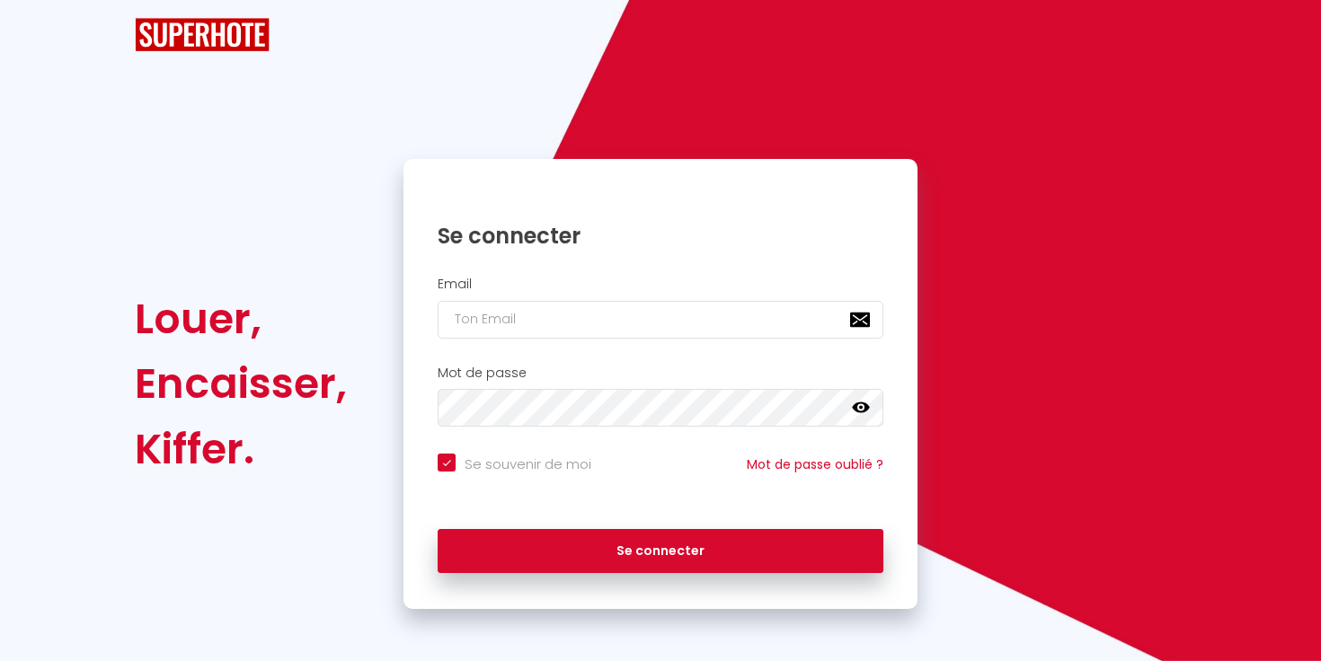
checkbox input "true"
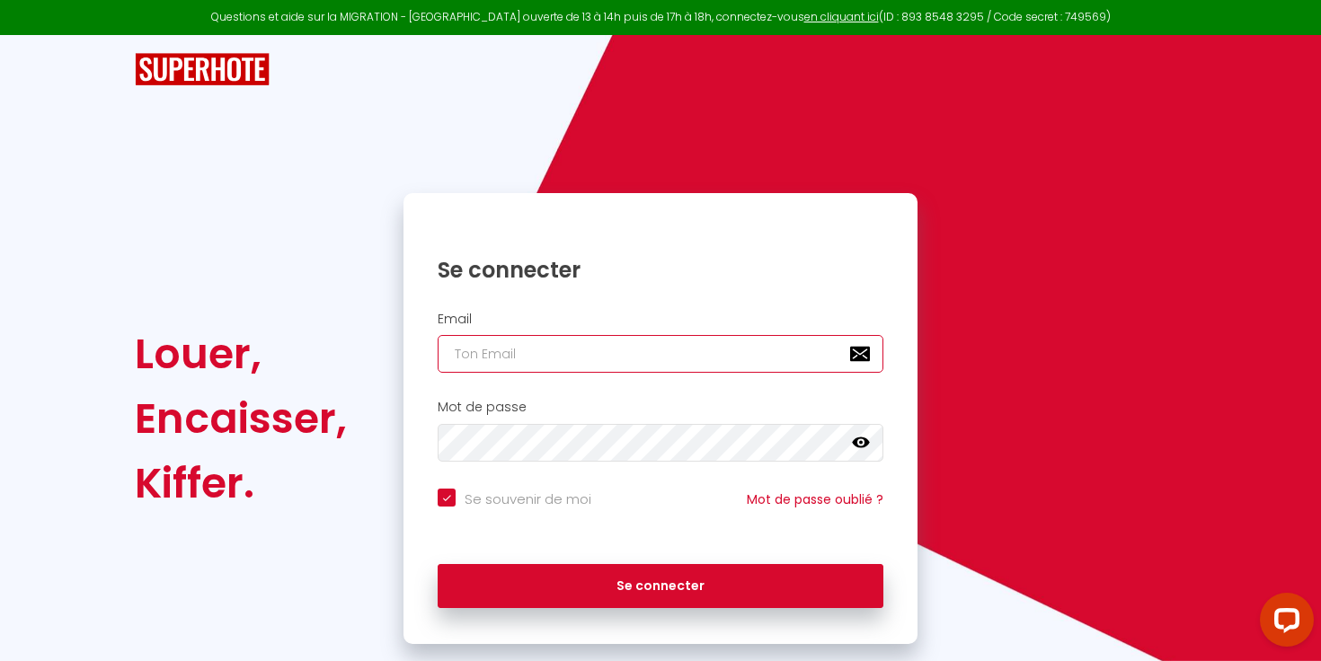
click at [518, 343] on input "email" at bounding box center [661, 354] width 446 height 38
type input "[EMAIL_ADDRESS][DOMAIN_NAME]"
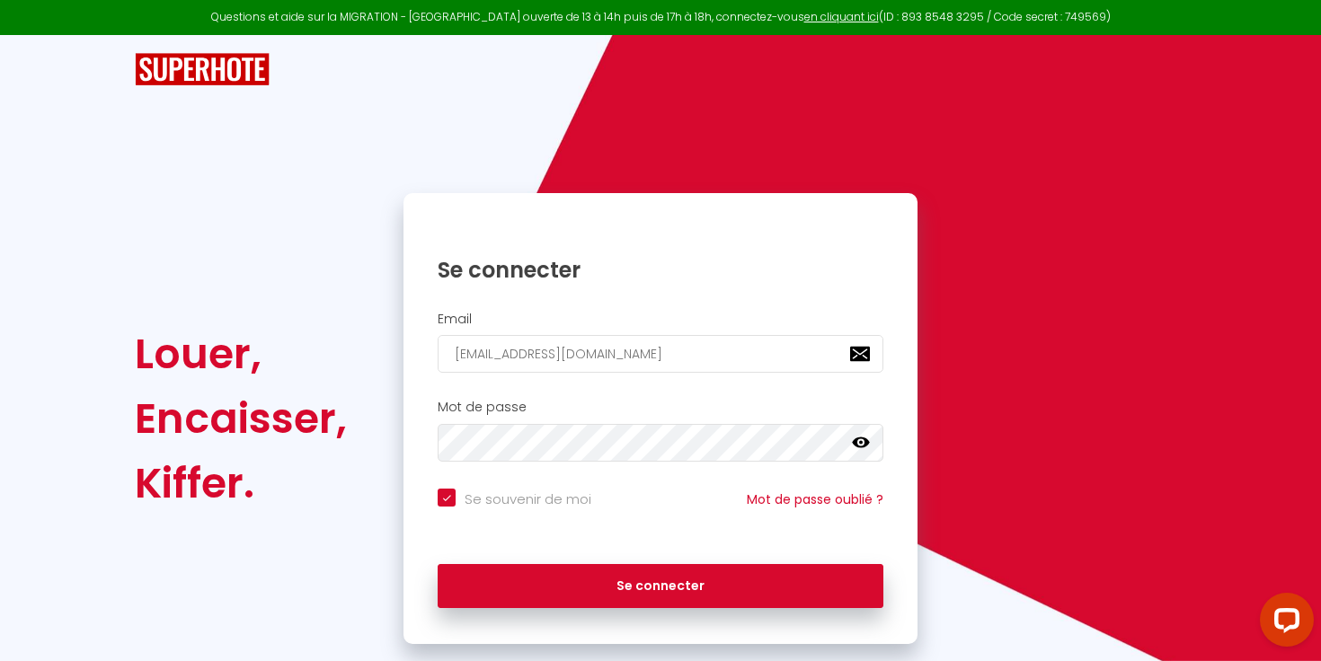
click at [569, 415] on div "Mot de passe false" at bounding box center [660, 431] width 491 height 62
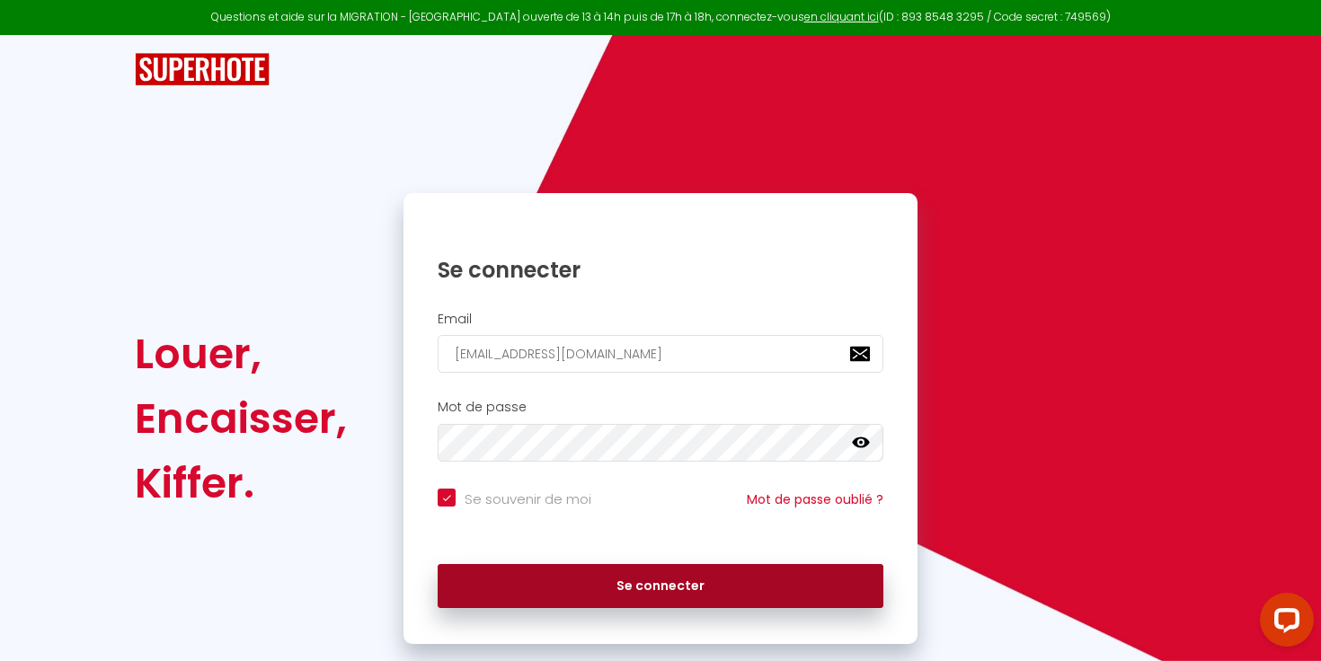
click at [606, 571] on button "Se connecter" at bounding box center [661, 586] width 446 height 45
checkbox input "true"
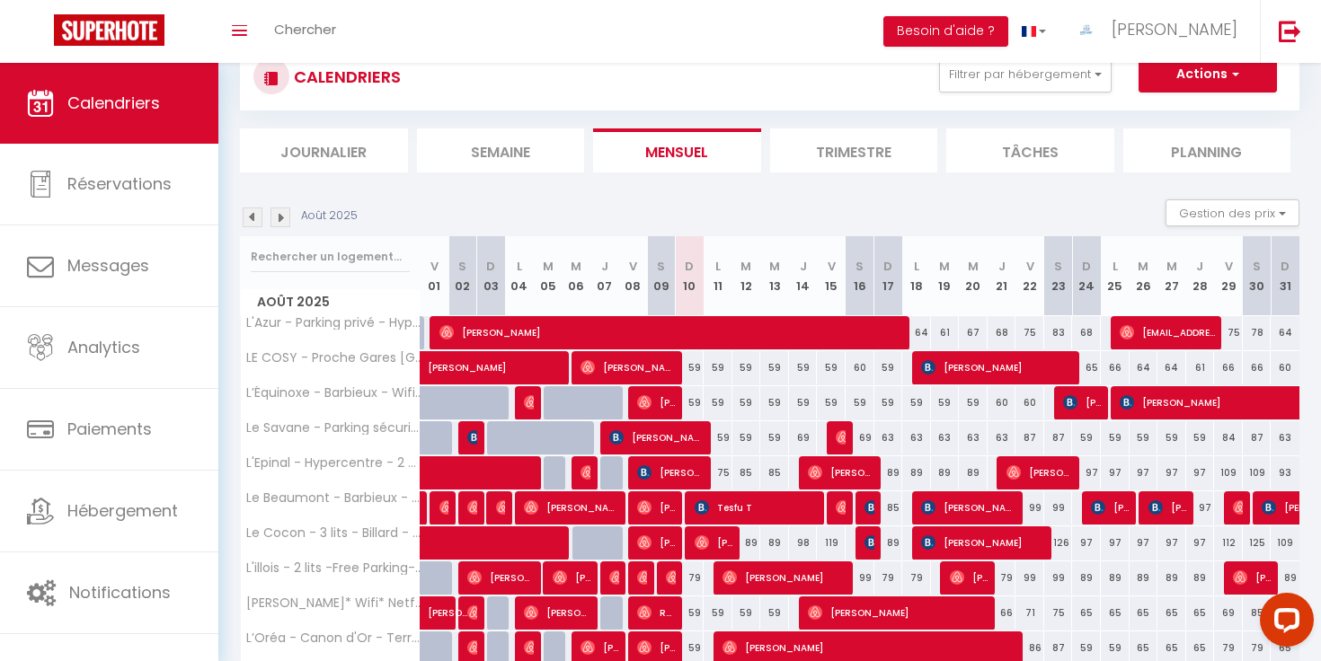
scroll to position [182, 0]
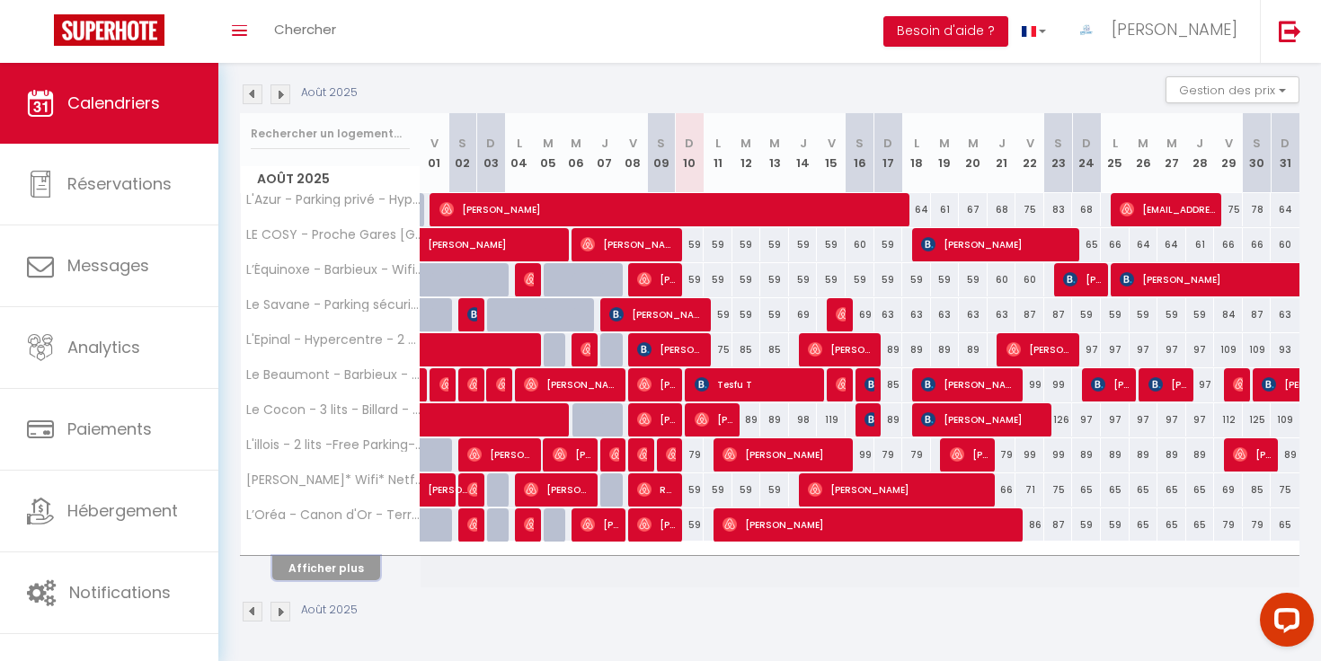
click at [345, 568] on button "Afficher plus" at bounding box center [326, 568] width 108 height 24
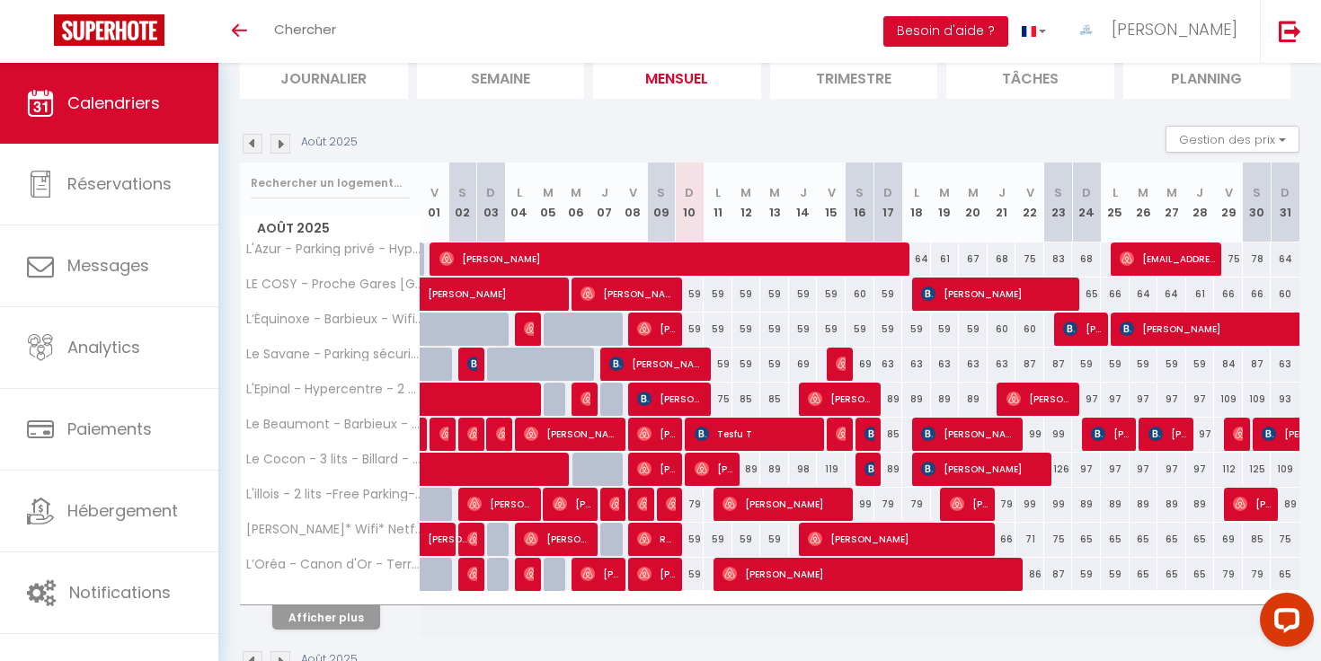
scroll to position [141, 0]
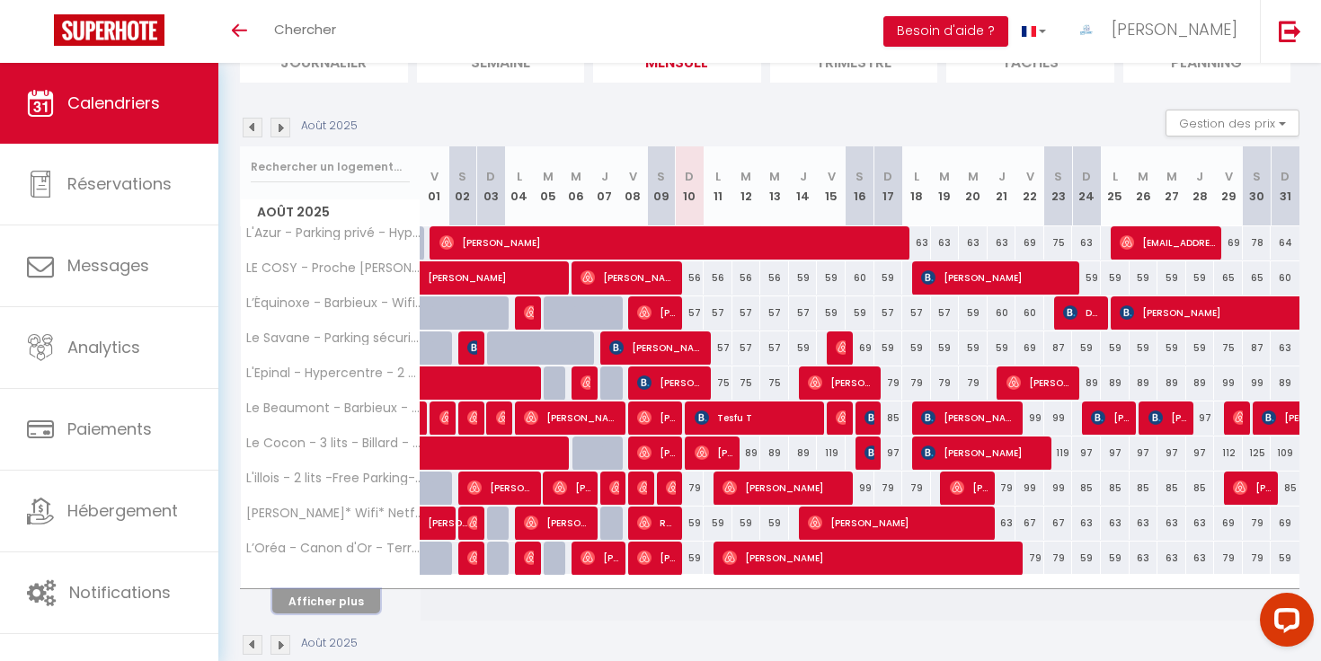
click at [336, 599] on button "Afficher plus" at bounding box center [326, 602] width 108 height 24
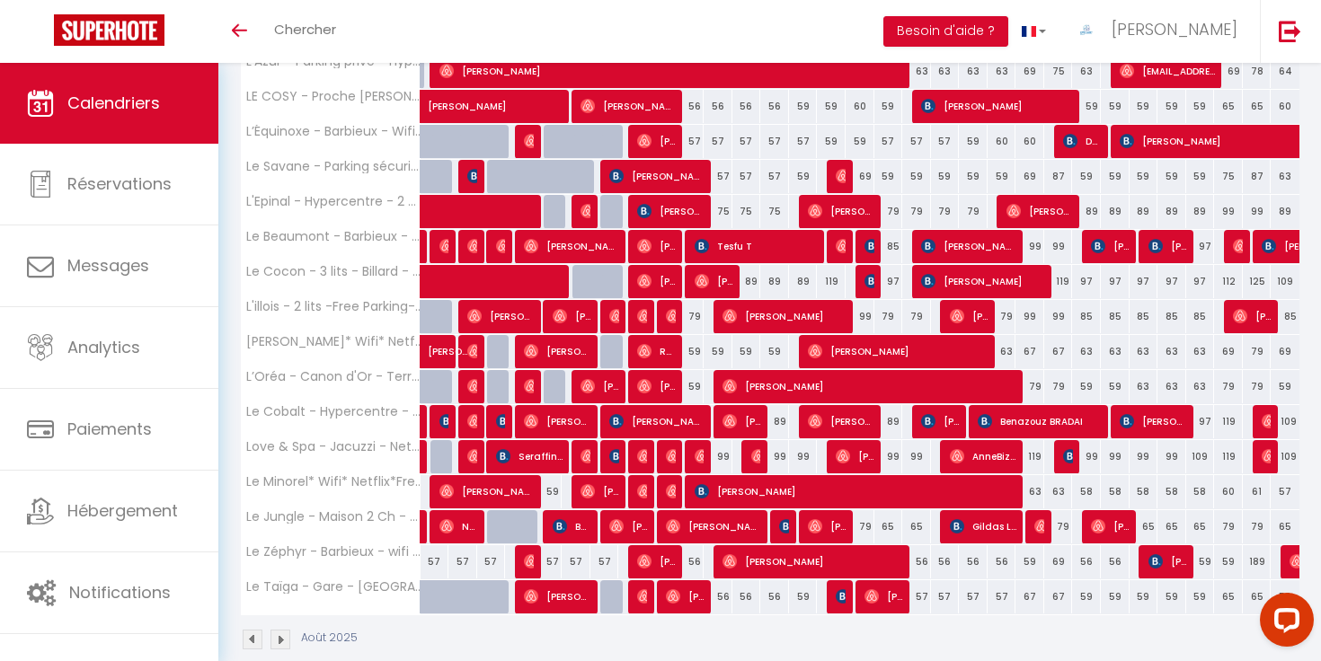
scroll to position [348, 0]
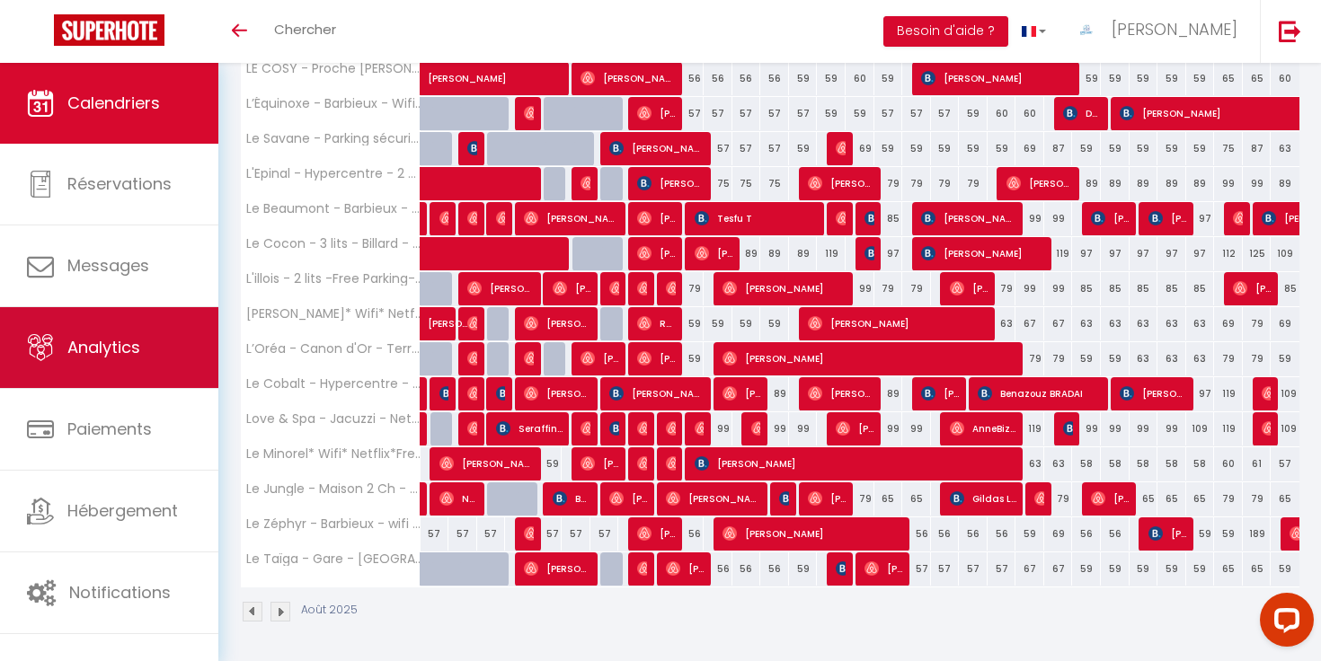
click at [121, 344] on span "Analytics" at bounding box center [103, 347] width 73 height 22
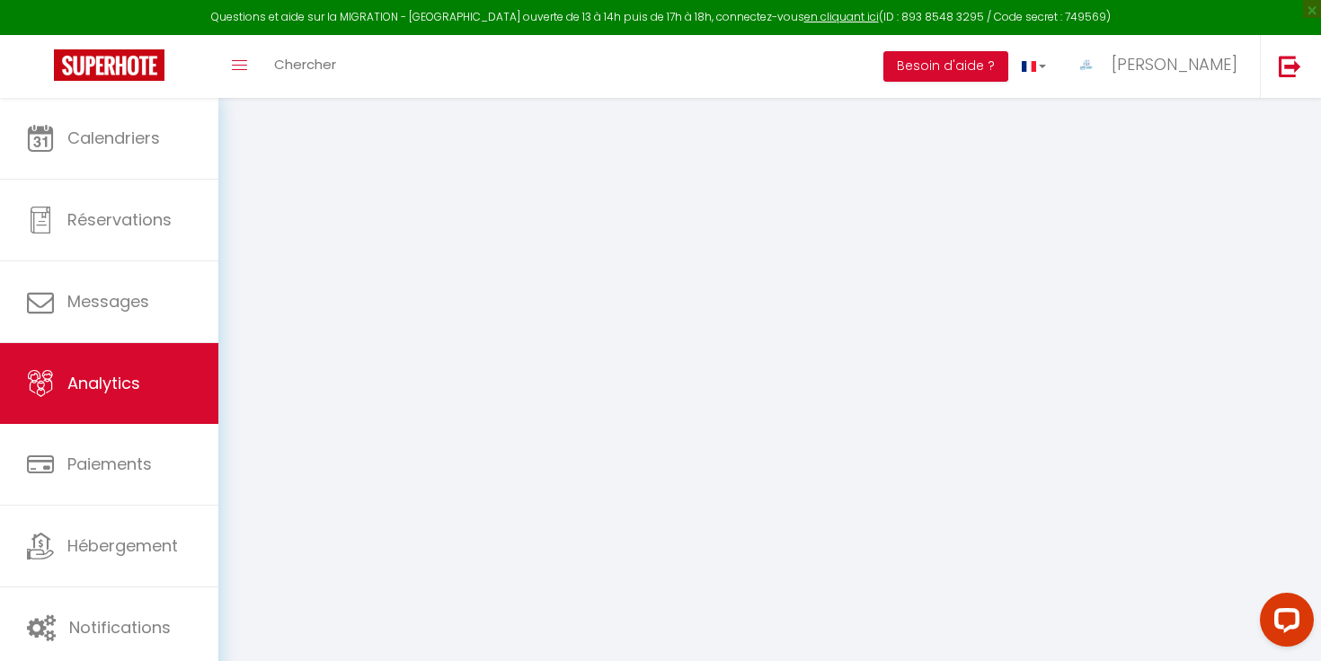
select select "2025"
select select "8"
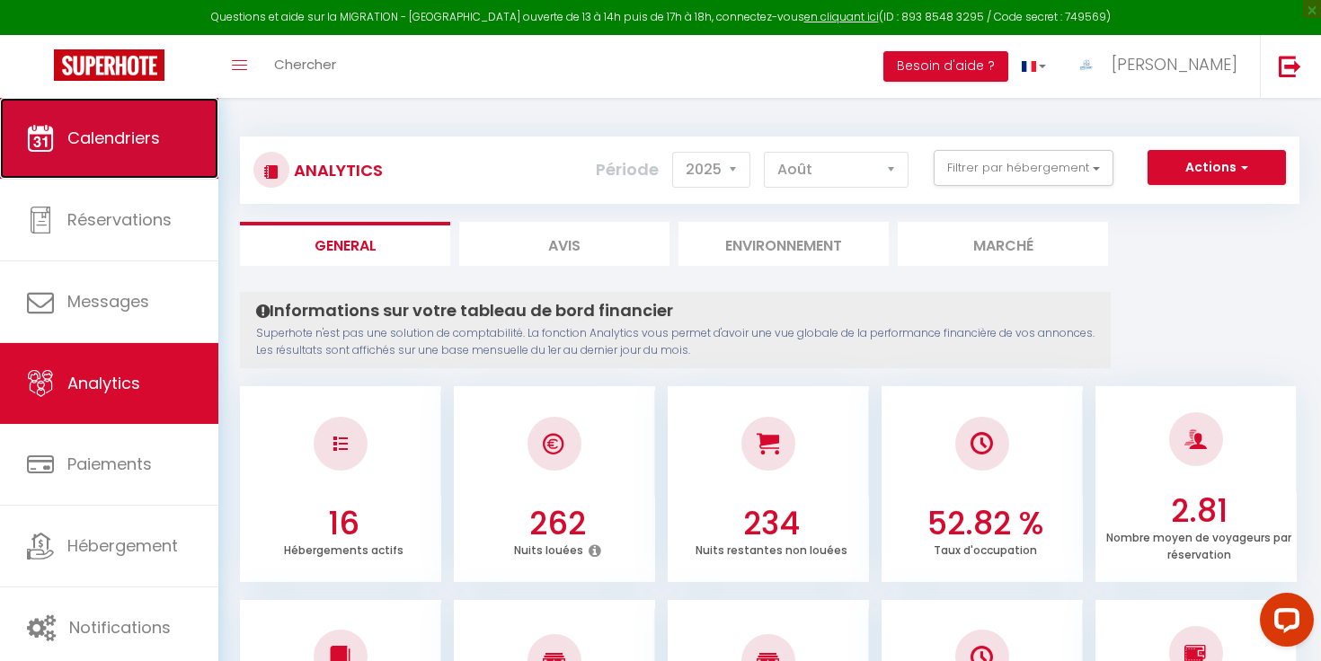
click at [175, 146] on link "Calendriers" at bounding box center [109, 138] width 218 height 81
